Goal: Task Accomplishment & Management: Manage account settings

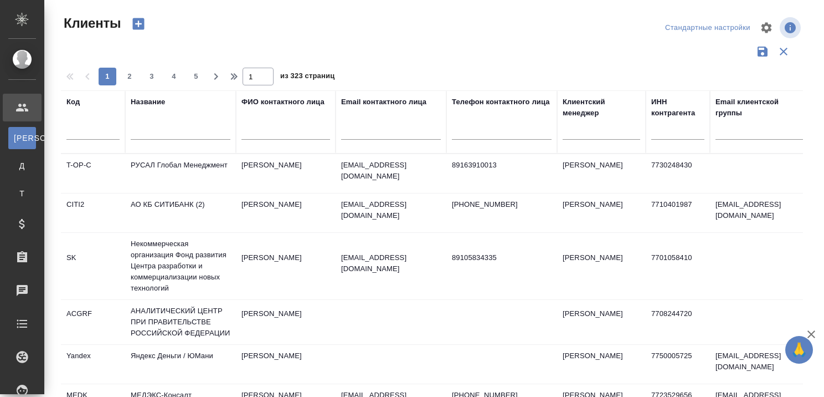
select select "RU"
click at [167, 138] on input "text" at bounding box center [181, 133] width 100 height 14
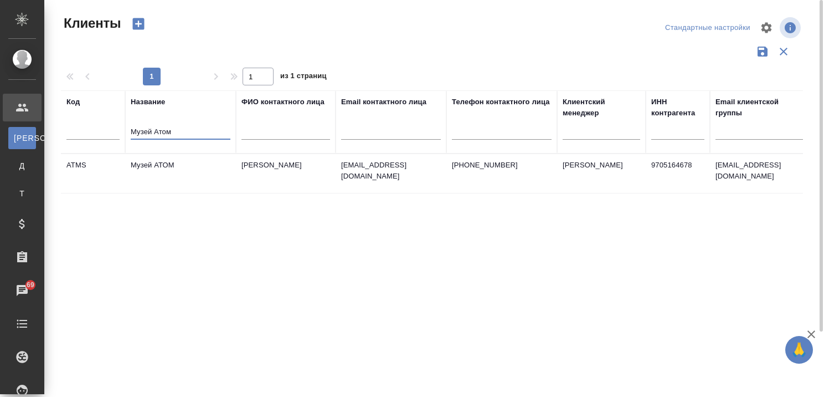
type input "Музей Атом"
click at [167, 166] on td "Музей АТОМ" at bounding box center [180, 173] width 111 height 39
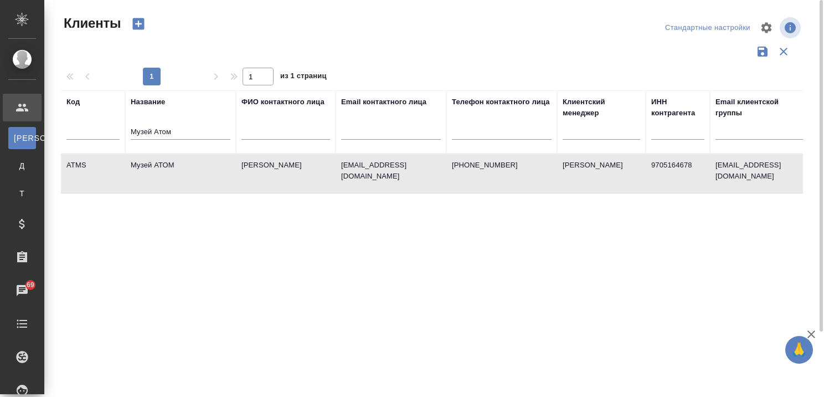
click at [167, 166] on td "Музей АТОМ" at bounding box center [180, 173] width 111 height 39
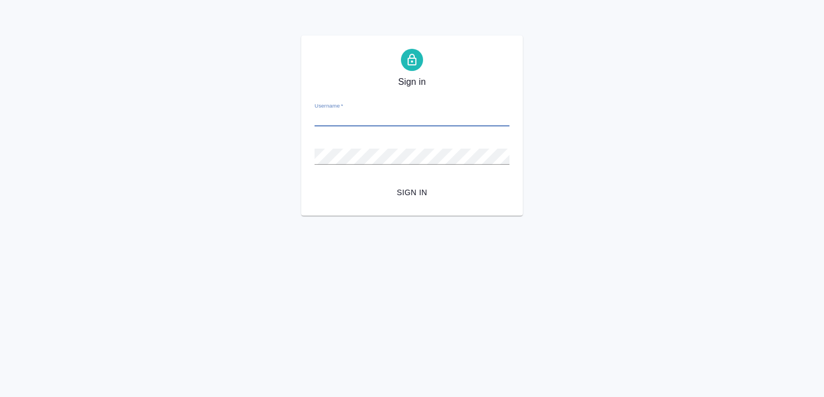
click at [338, 117] on input "Username   *" at bounding box center [412, 119] width 195 height 16
type input "b.kairova@awatera.com"
click at [413, 193] on span "Sign in" at bounding box center [411, 193] width 177 height 14
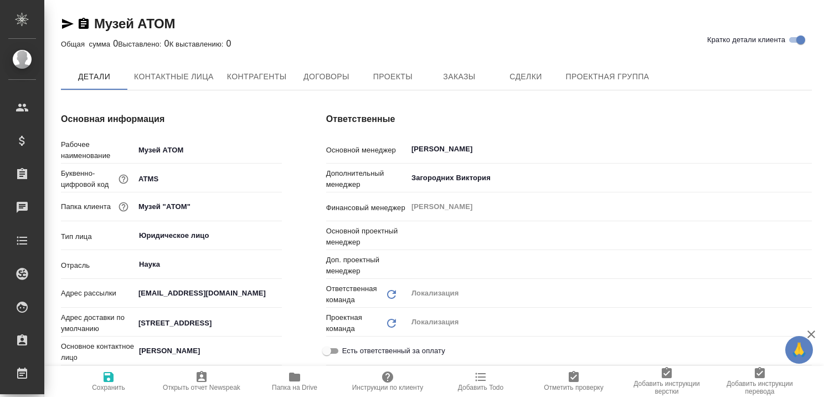
type textarea "x"
type input "[PERSON_NAME]"
type textarea "x"
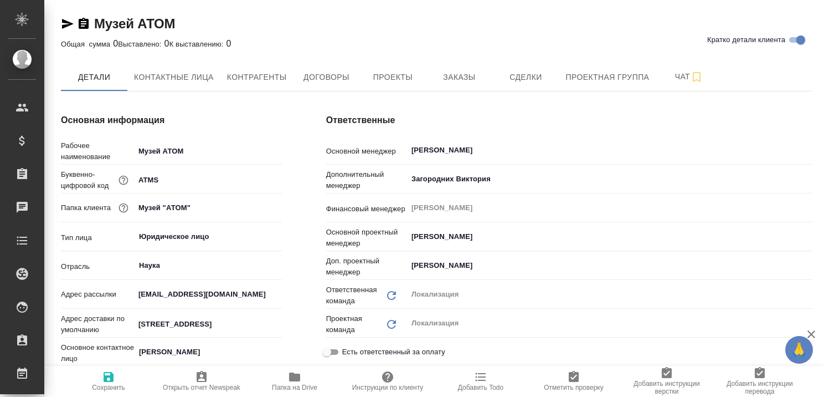
type textarea "x"
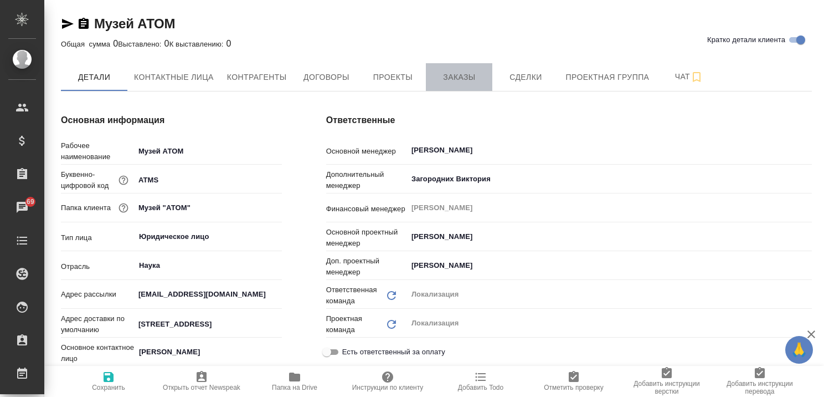
click at [461, 75] on span "Заказы" at bounding box center [459, 77] width 53 height 14
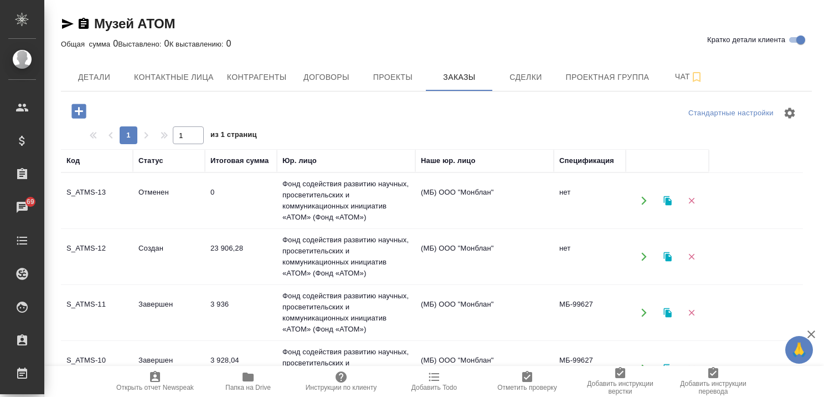
click at [160, 250] on td "Создан" at bounding box center [169, 256] width 72 height 39
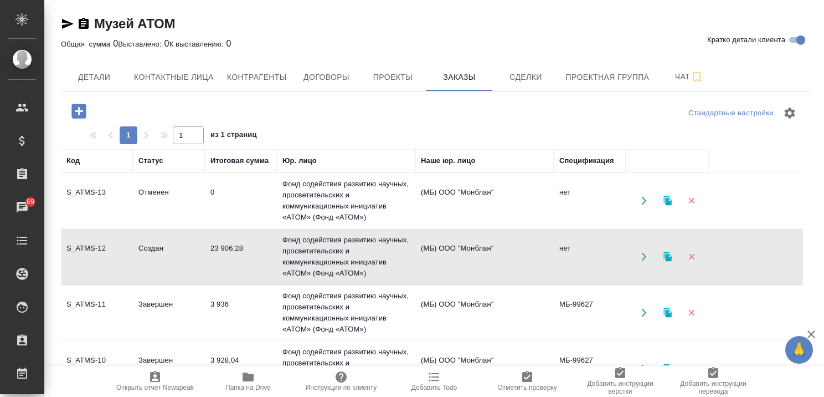
click at [156, 195] on td "Отменен" at bounding box center [169, 200] width 72 height 39
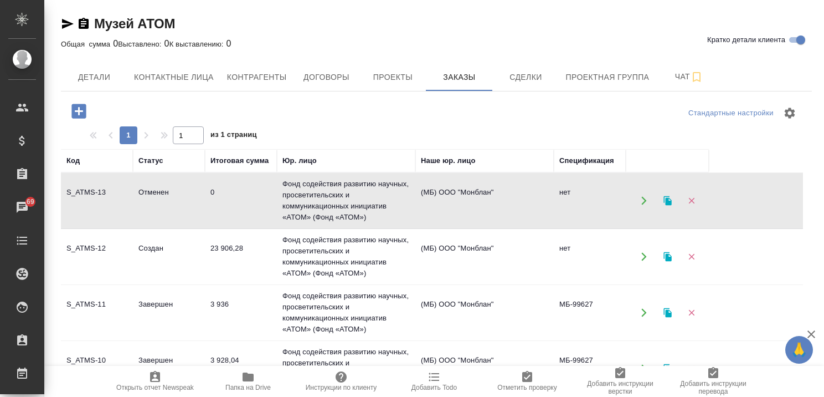
click at [156, 195] on td "Отменен" at bounding box center [169, 200] width 72 height 39
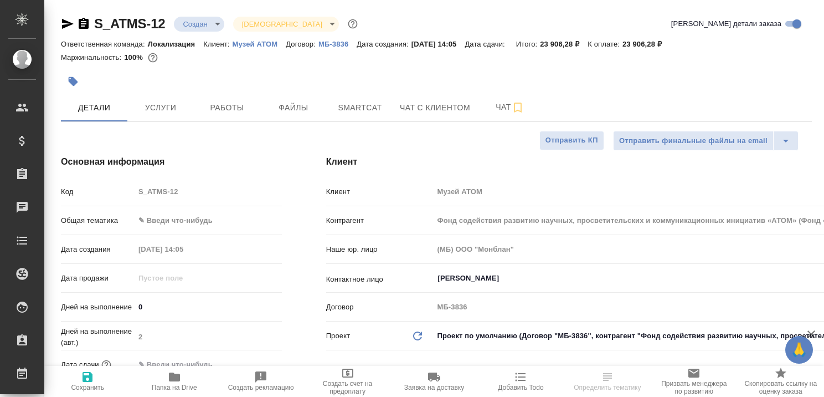
select select "RU"
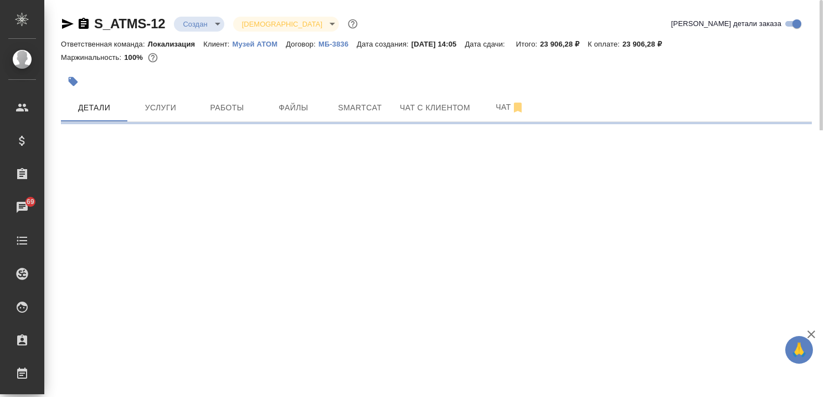
select select "RU"
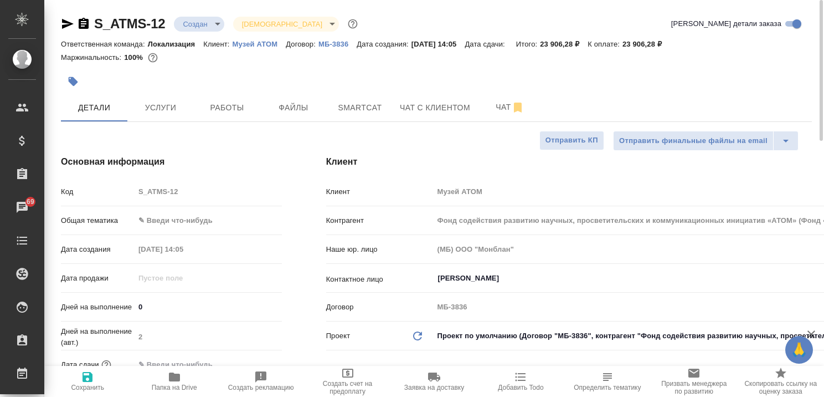
type textarea "x"
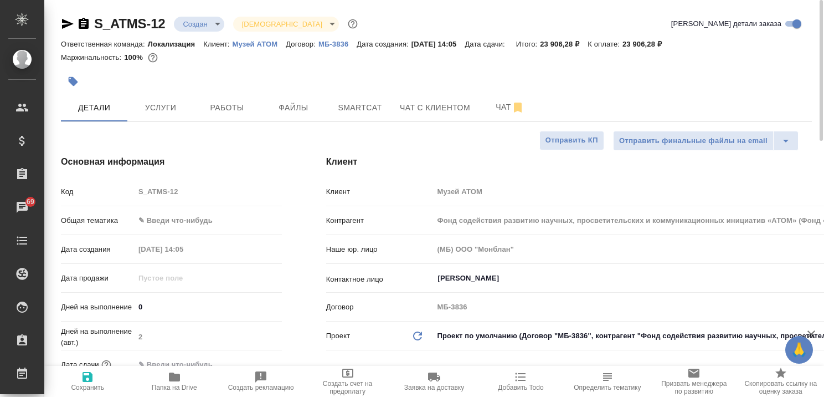
type textarea "x"
click at [813, 332] on icon "button" at bounding box center [812, 334] width 8 height 8
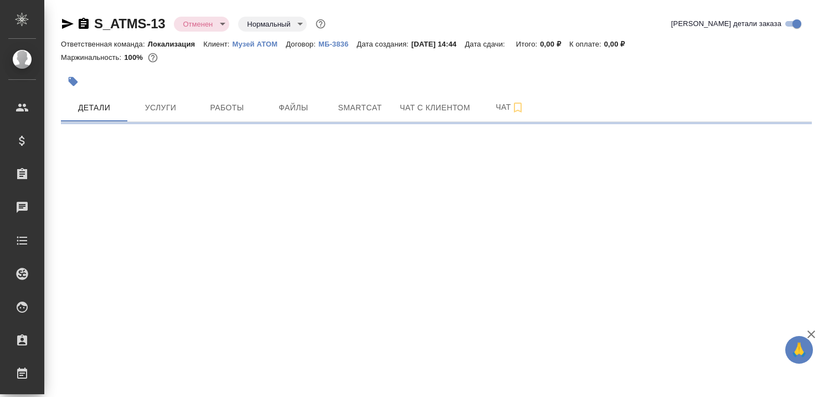
select select "RU"
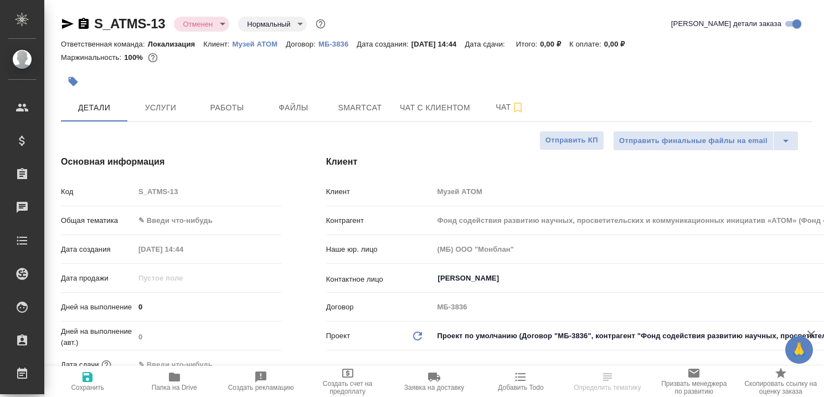
type textarea "x"
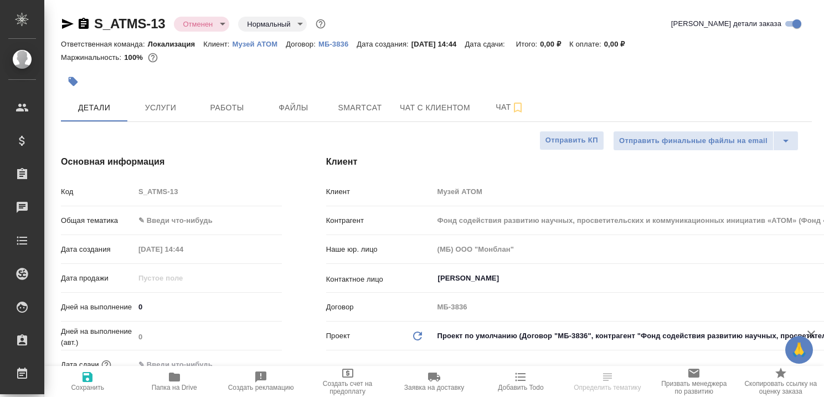
type textarea "x"
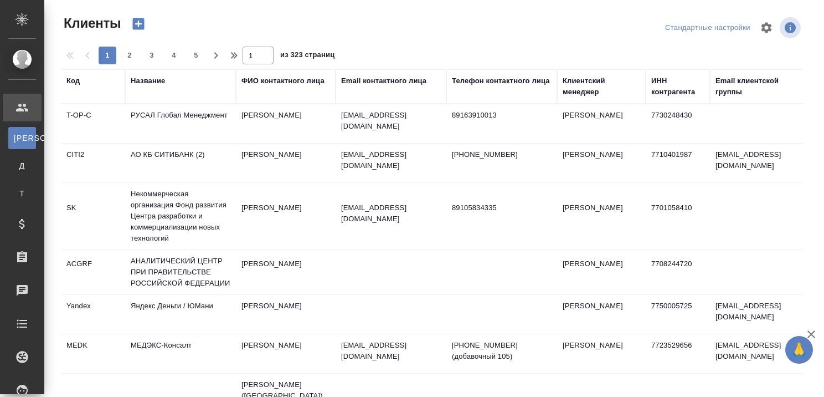
select select "RU"
